Goal: Task Accomplishment & Management: Manage account settings

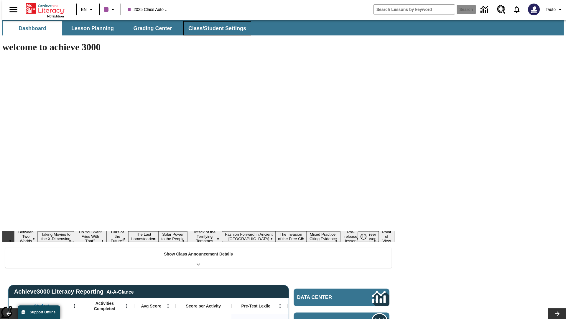
click at [214, 28] on button "Class/Student Settings" at bounding box center [217, 28] width 68 height 14
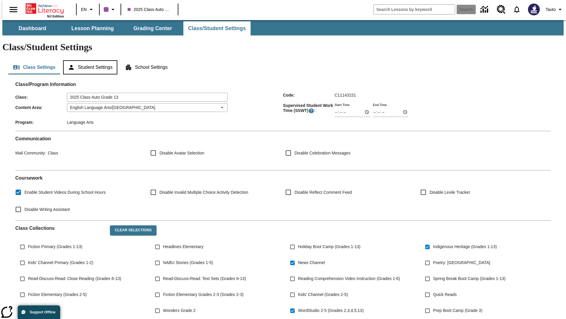
click at [89, 60] on button "Student Settings" at bounding box center [90, 67] width 54 height 14
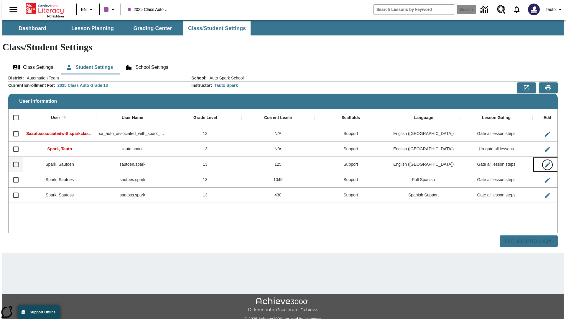
click at [545, 162] on icon "Edit User" at bounding box center [547, 164] width 5 height 5
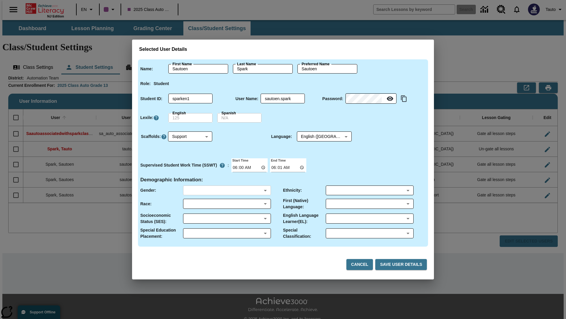
click at [227, 190] on body "Skip to main content NJ Edition EN 2025 Class Auto Grade 13 Search 0 Tauto Dash…" at bounding box center [283, 176] width 562 height 312
click at [227, 204] on body "Skip to main content NJ Edition EN 2025 Class Auto Grade 13 Search 0 Tauto Dash…" at bounding box center [283, 176] width 562 height 312
click at [227, 218] on body "Skip to main content NJ Edition EN 2025 Class Auto Grade 13 Search 0 Tauto Dash…" at bounding box center [283, 176] width 562 height 312
click at [227, 233] on body "Skip to main content NJ Edition EN 2025 Class Auto Grade 13 Search 0 Tauto Dash…" at bounding box center [283, 176] width 562 height 312
click at [370, 190] on body "Skip to main content NJ Edition EN 2025 Class Auto Grade 13 Search 0 Tauto Dash…" at bounding box center [283, 176] width 562 height 312
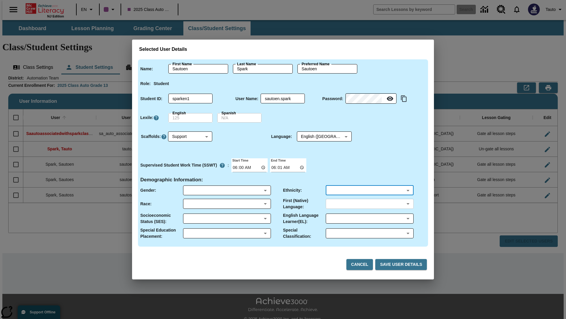
click at [370, 204] on body "Skip to main content NJ Edition EN 2025 Class Auto Grade 13 Search 0 Tauto Dash…" at bounding box center [283, 176] width 562 height 312
click at [370, 218] on body "Skip to main content NJ Edition EN 2025 Class Auto Grade 13 Search 0 Tauto Dash…" at bounding box center [283, 176] width 562 height 312
